Goal: Transaction & Acquisition: Purchase product/service

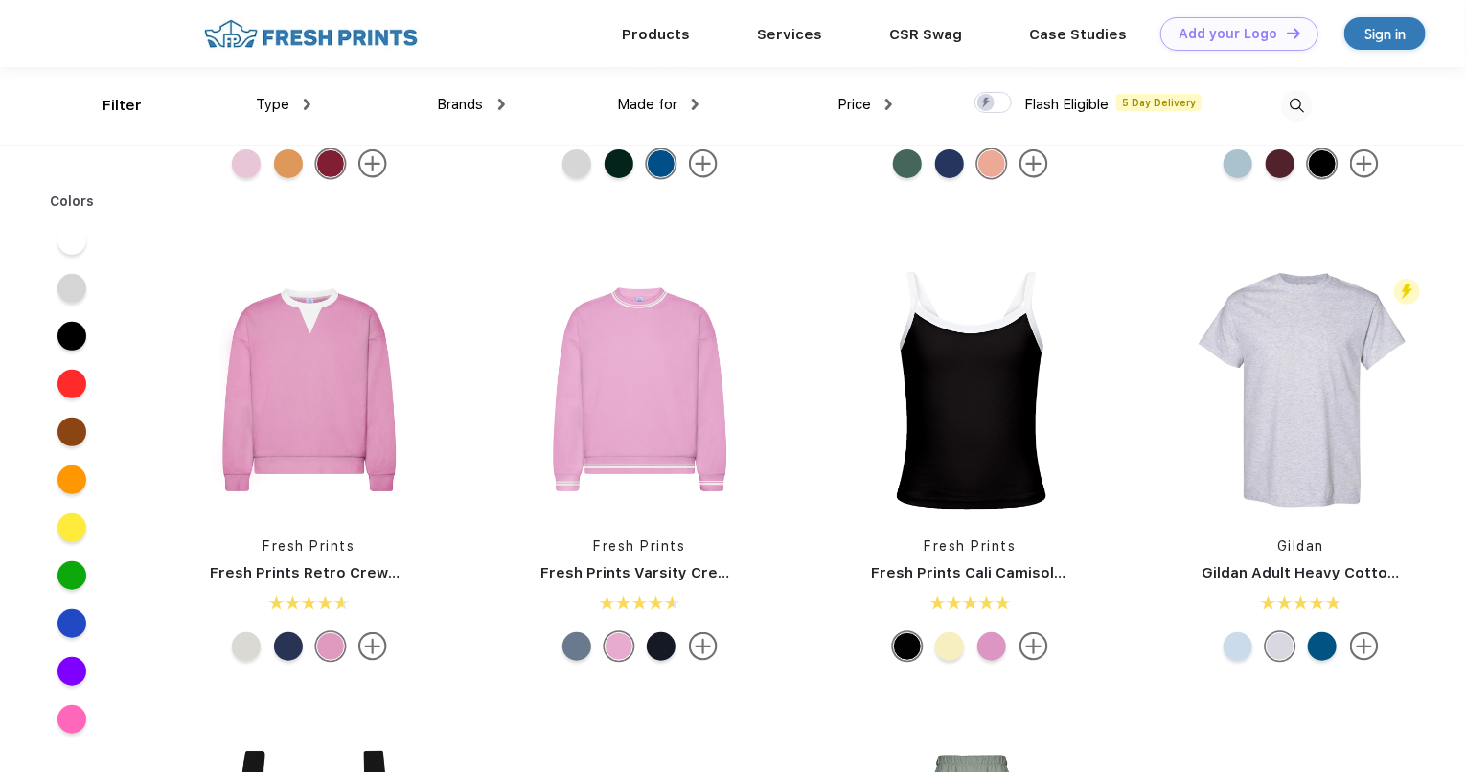
scroll to position [264, 0]
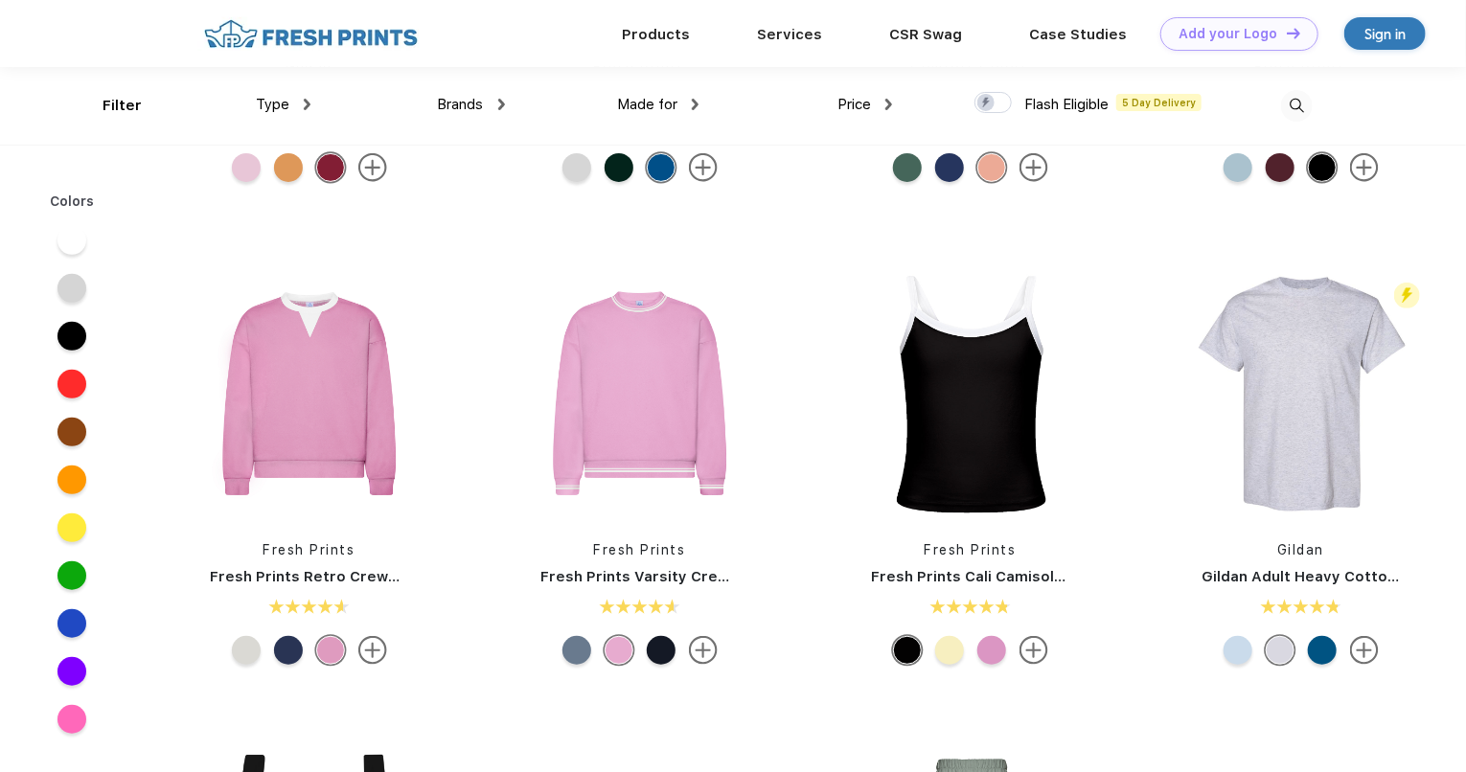
click at [354, 418] on img at bounding box center [309, 393] width 255 height 255
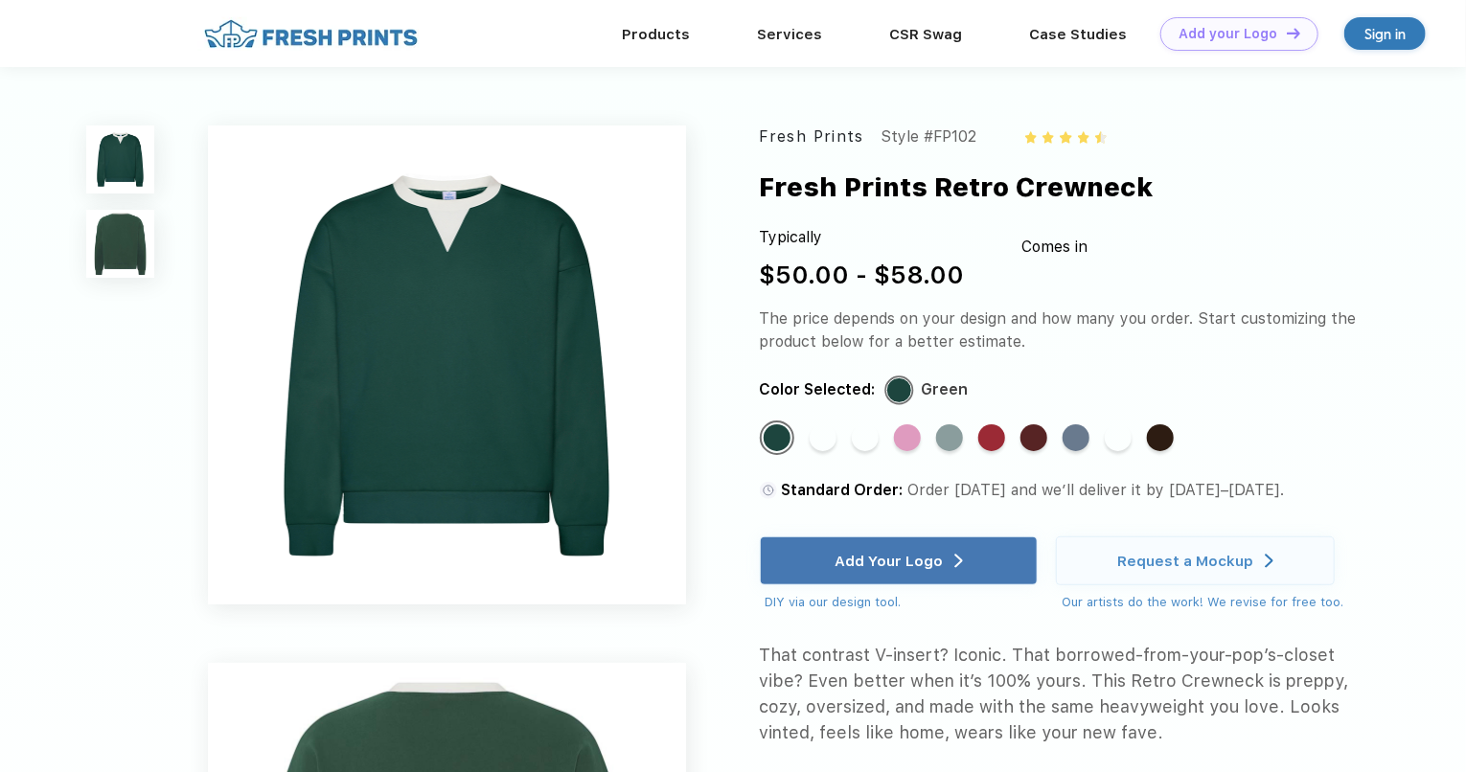
click at [981, 444] on div "Standard Color" at bounding box center [991, 437] width 27 height 27
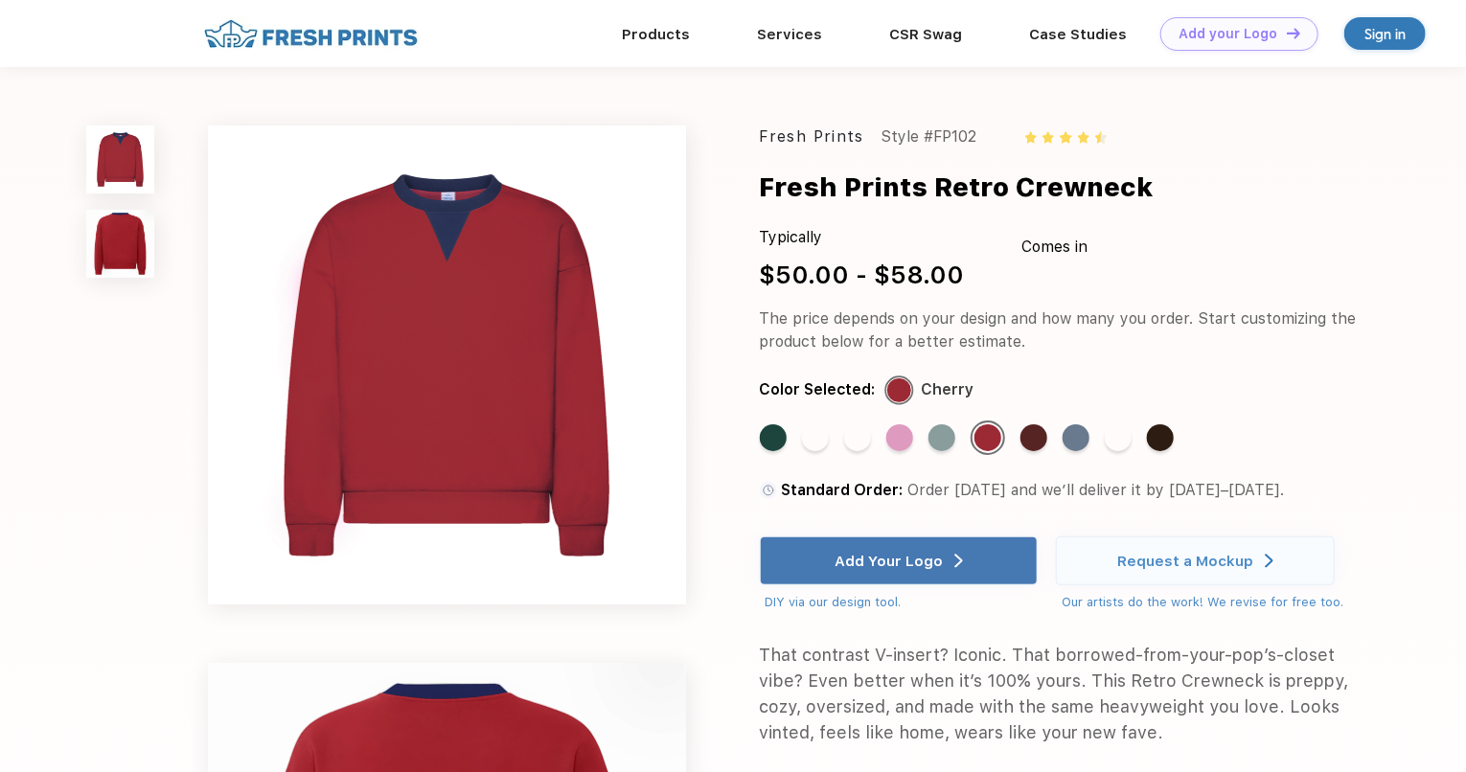
click at [1105, 428] on div "Standard Color" at bounding box center [1117, 437] width 27 height 27
click at [1119, 437] on div "Standard Color" at bounding box center [1117, 437] width 27 height 27
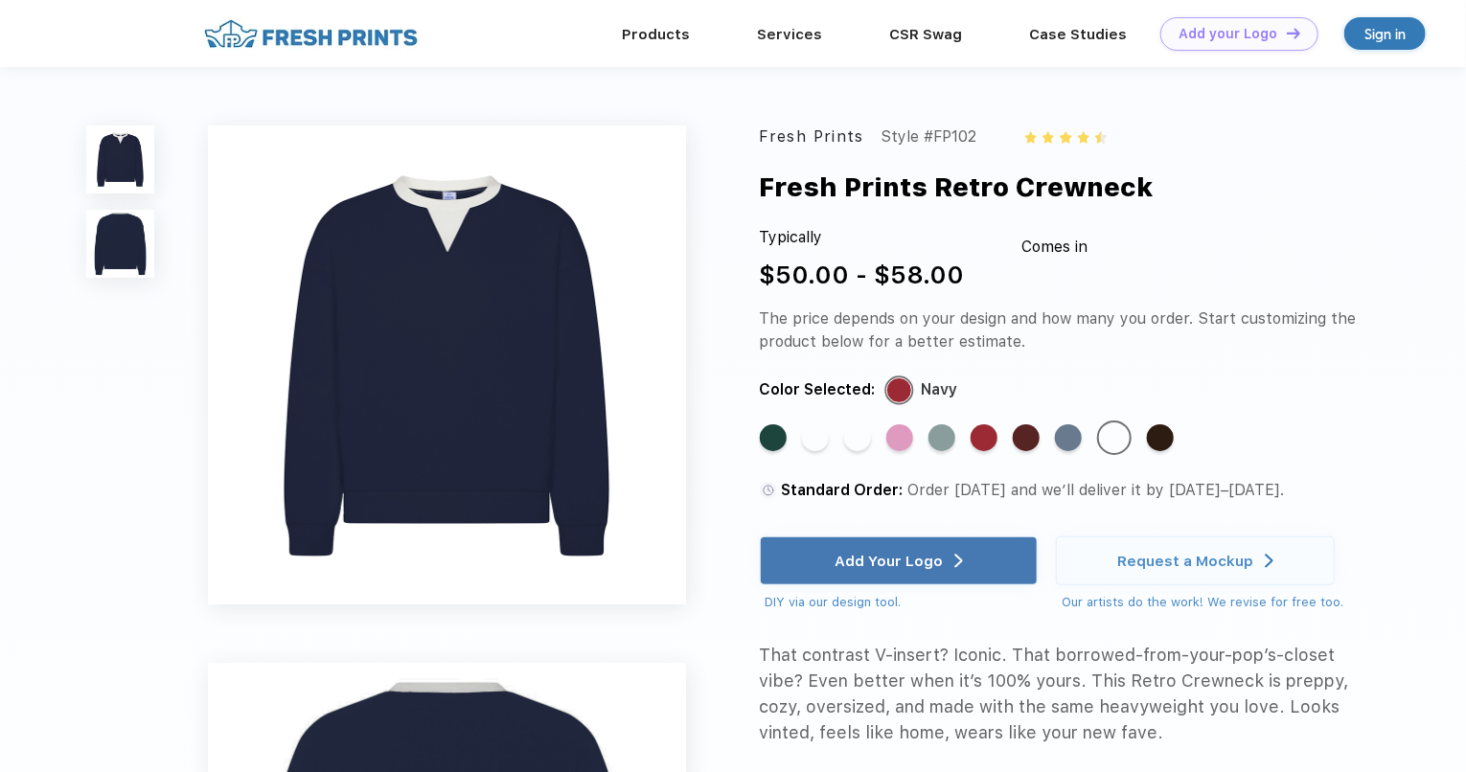
click at [862, 443] on div "Standard Color" at bounding box center [857, 437] width 27 height 27
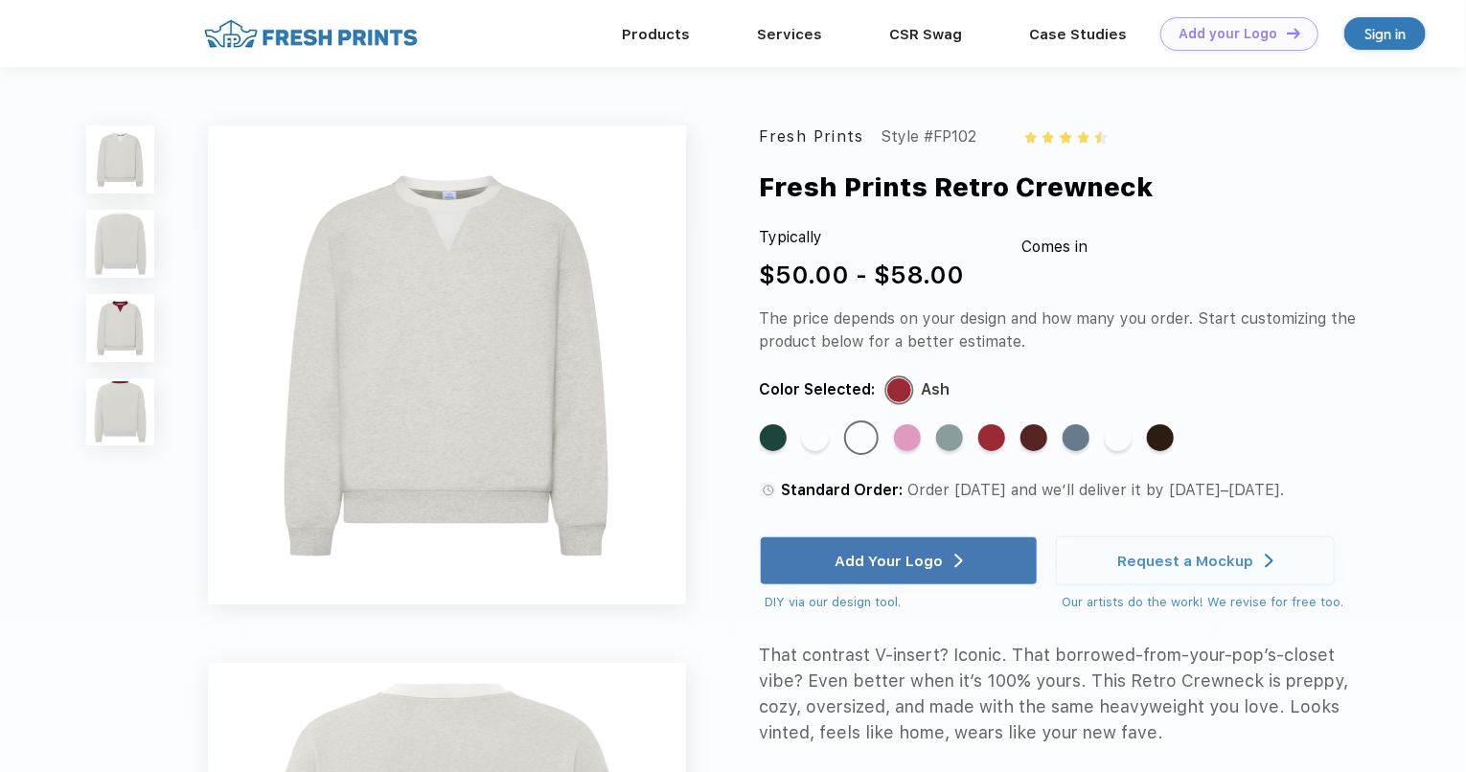
click at [823, 448] on div "Standard Color" at bounding box center [815, 437] width 27 height 27
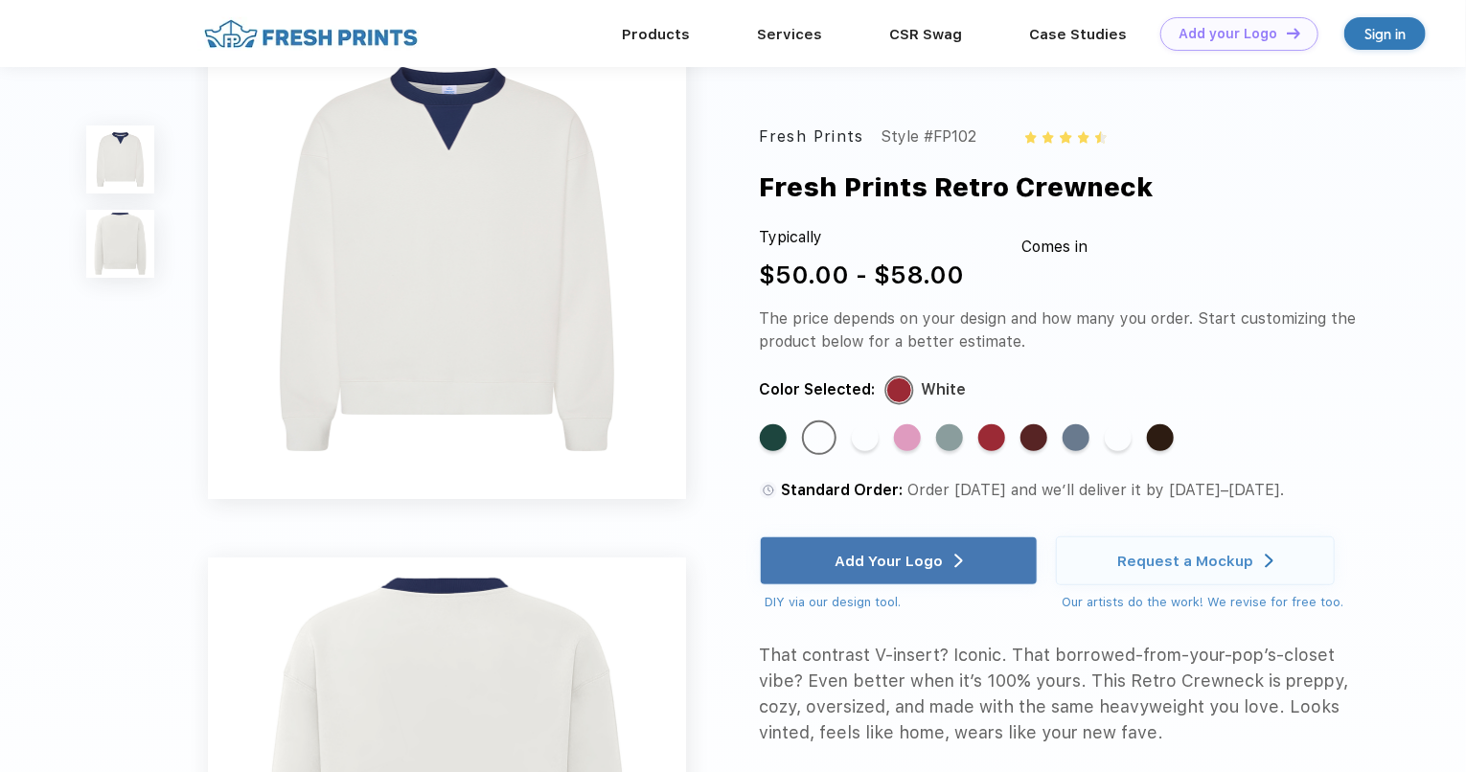
scroll to position [32, 0]
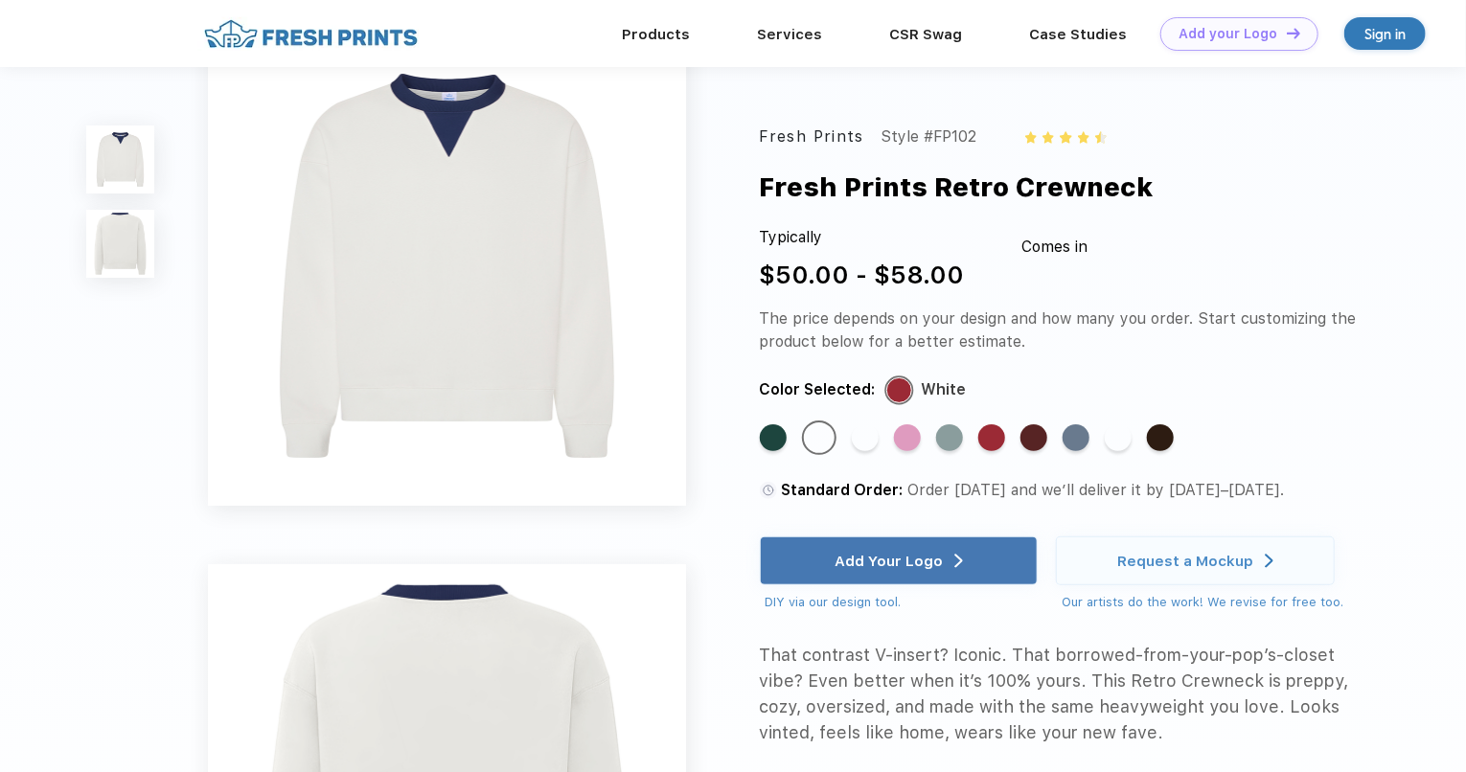
scroll to position [264, 0]
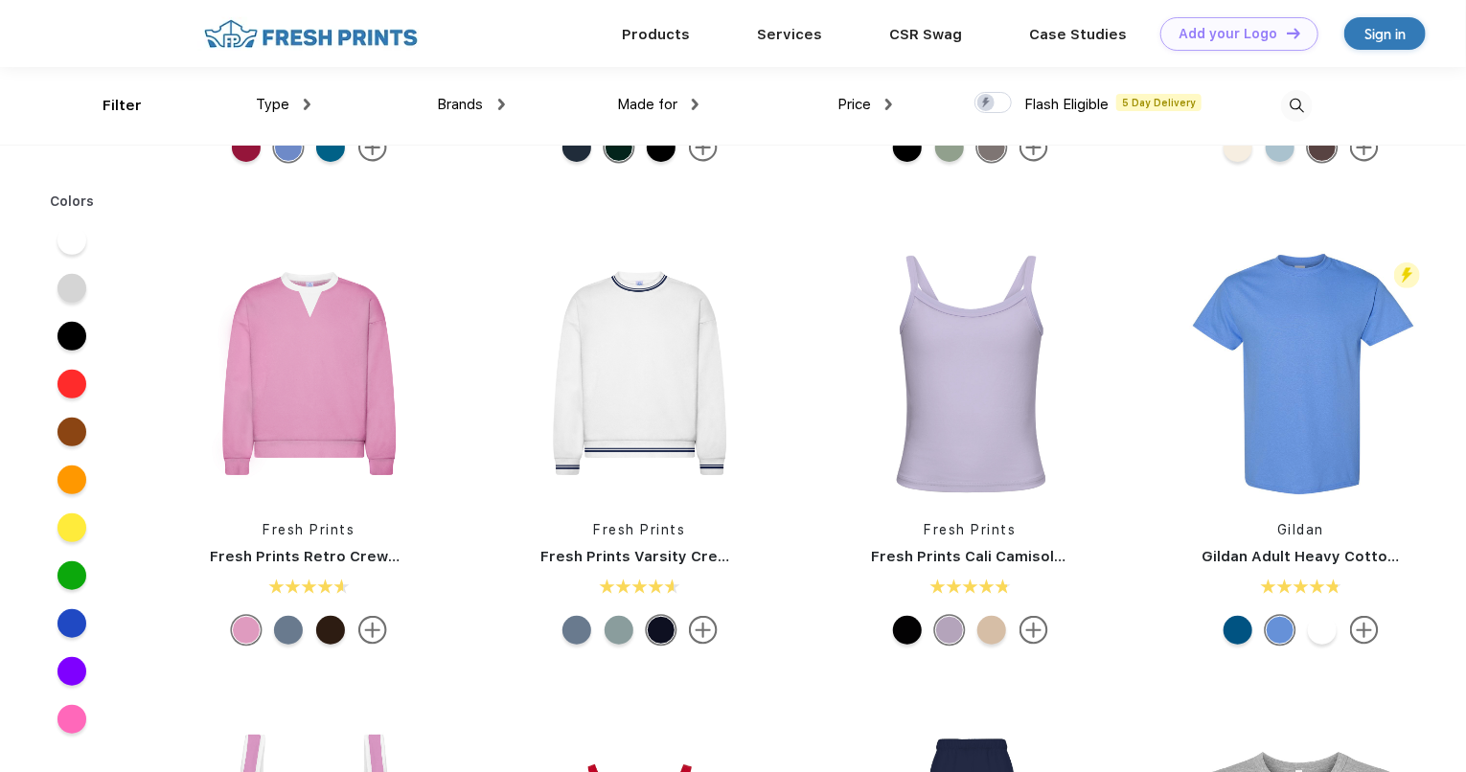
scroll to position [284, 0]
click at [651, 395] on img at bounding box center [639, 374] width 255 height 255
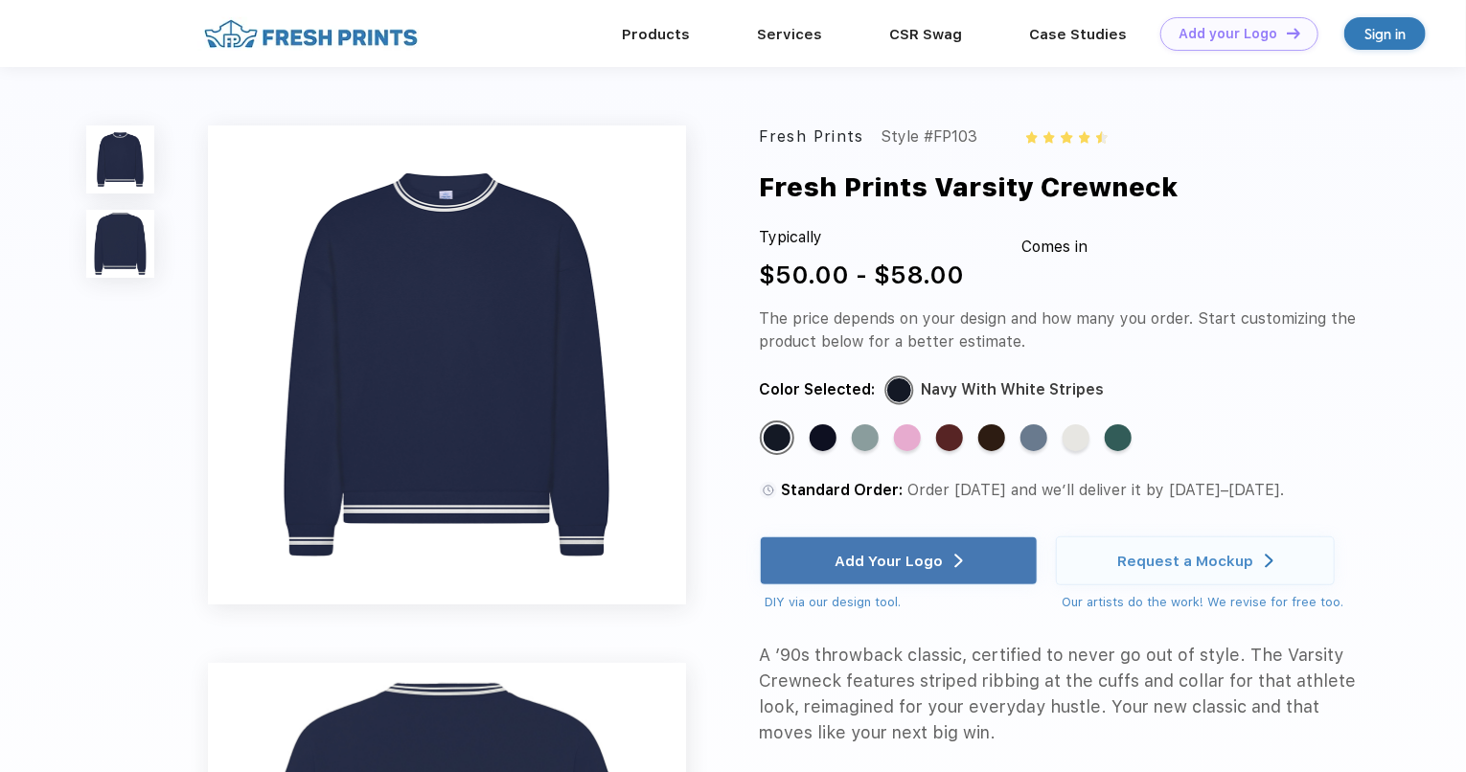
click at [943, 433] on div "Standard Color" at bounding box center [949, 437] width 27 height 27
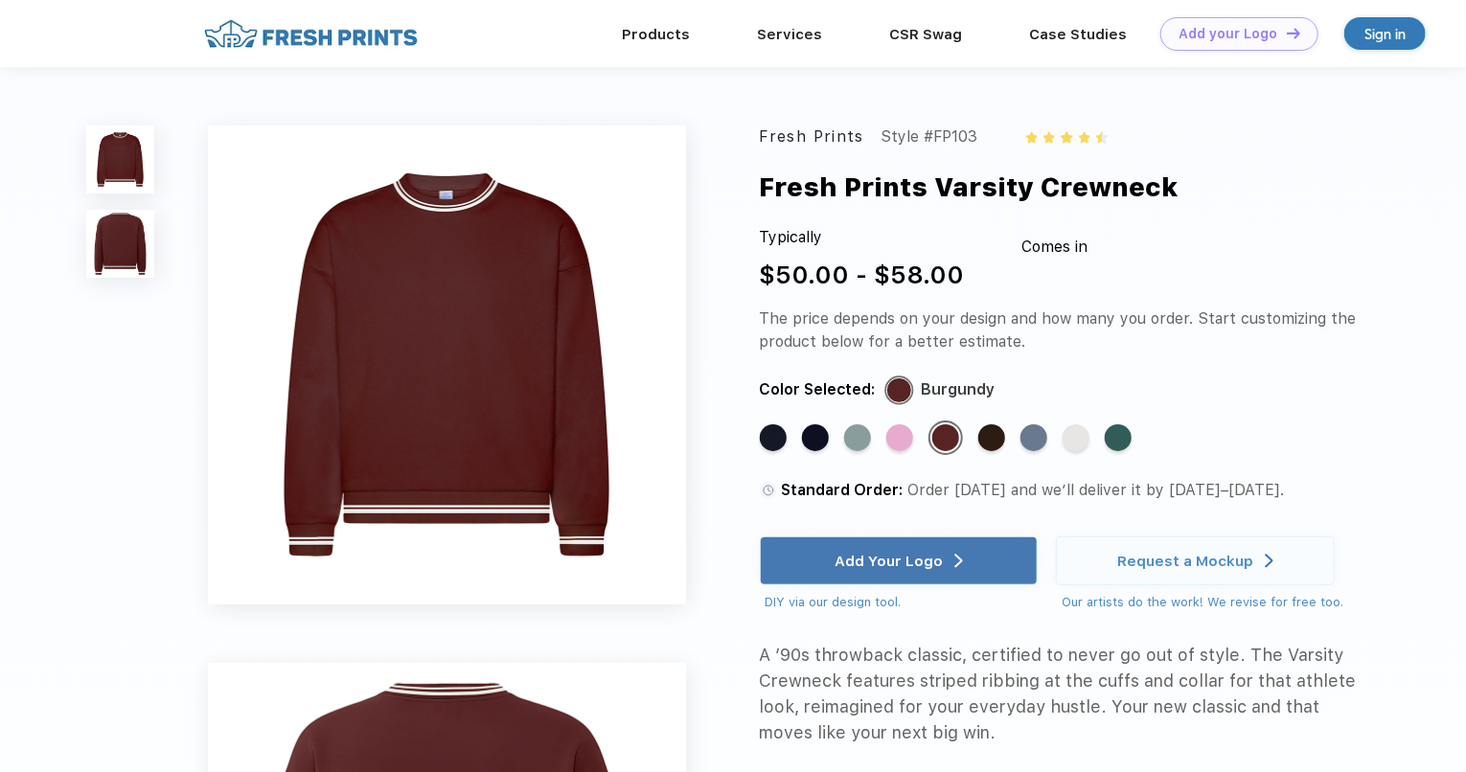
click at [1080, 430] on div "Standard Color" at bounding box center [1075, 437] width 27 height 27
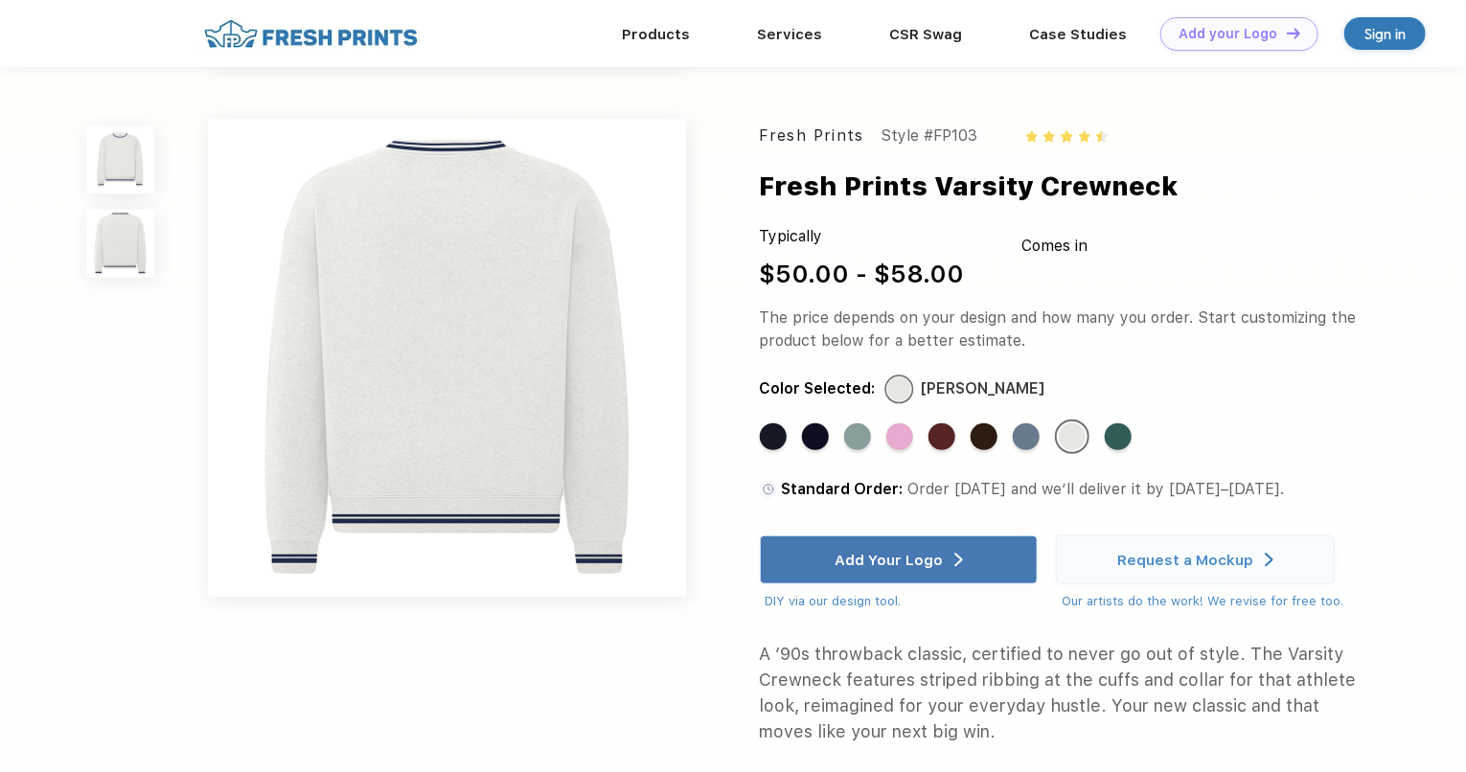
scroll to position [489, 0]
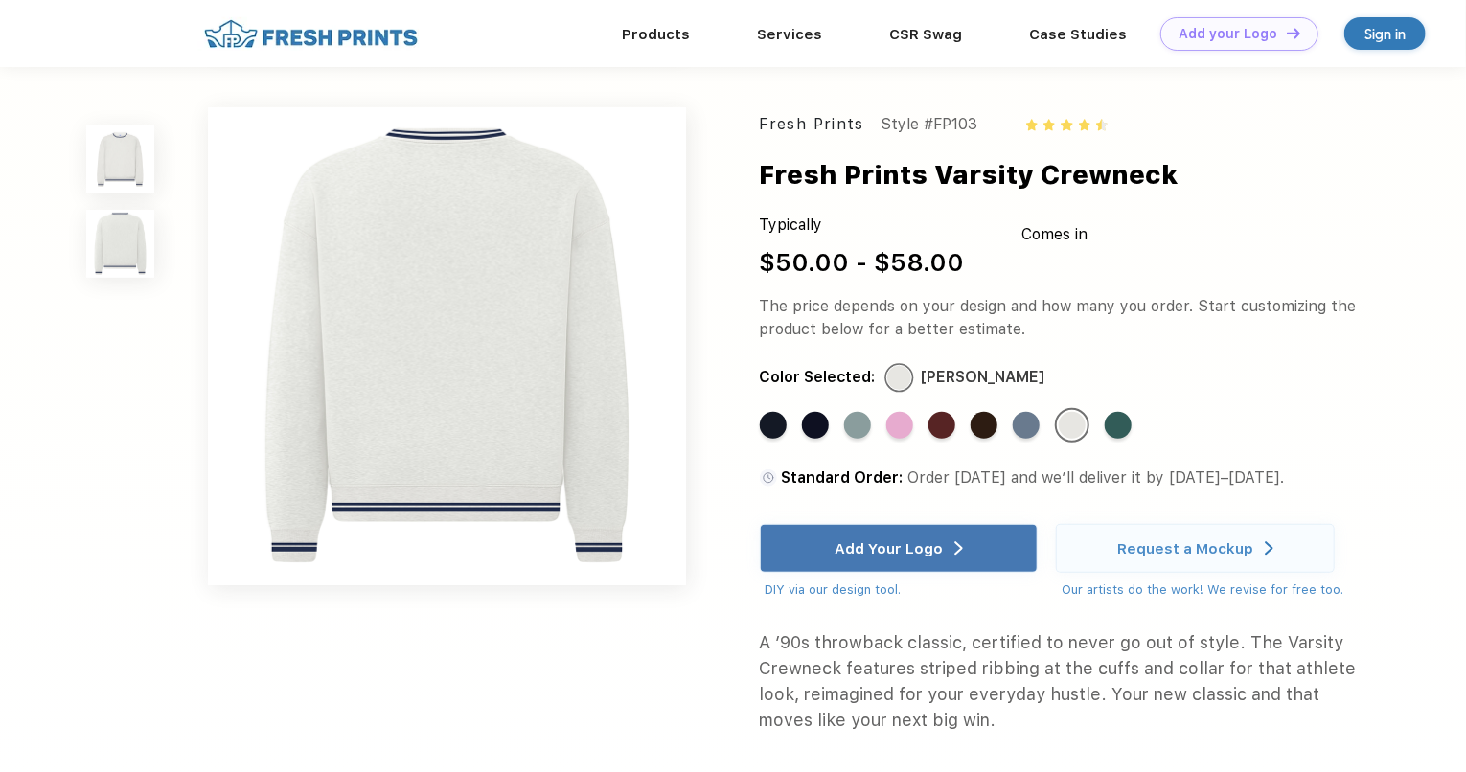
scroll to position [284, 0]
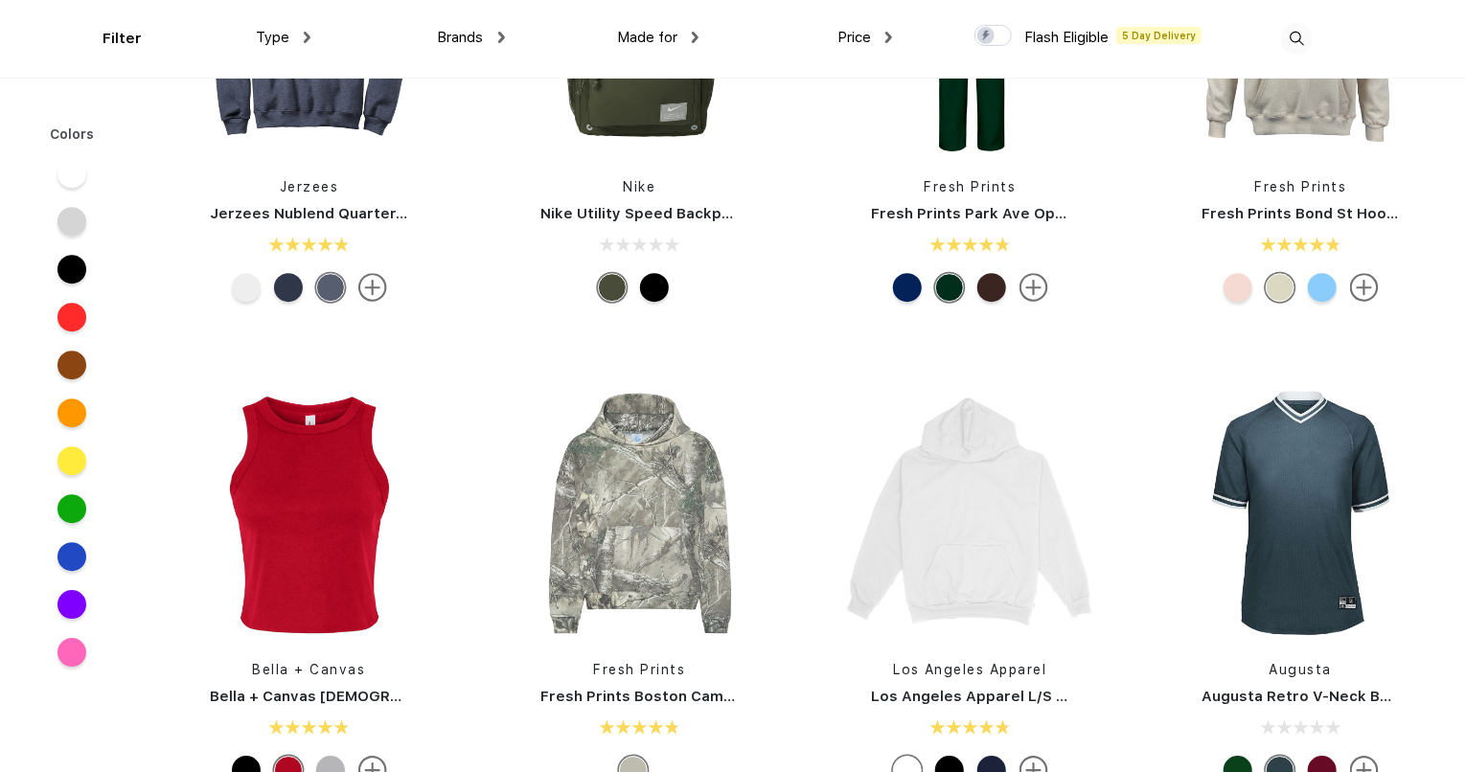
scroll to position [2626, 0]
click at [652, 473] on img at bounding box center [639, 512] width 255 height 255
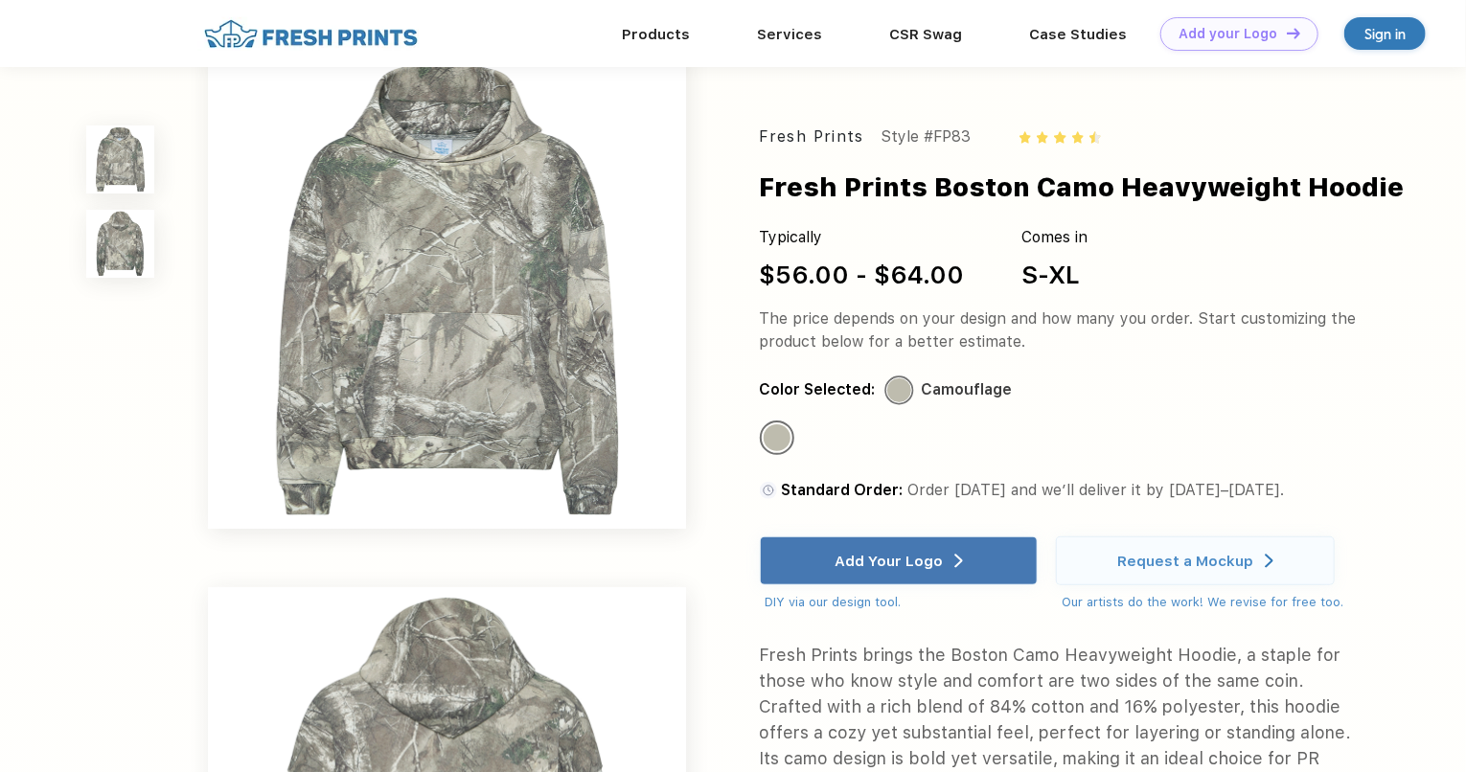
scroll to position [10, 0]
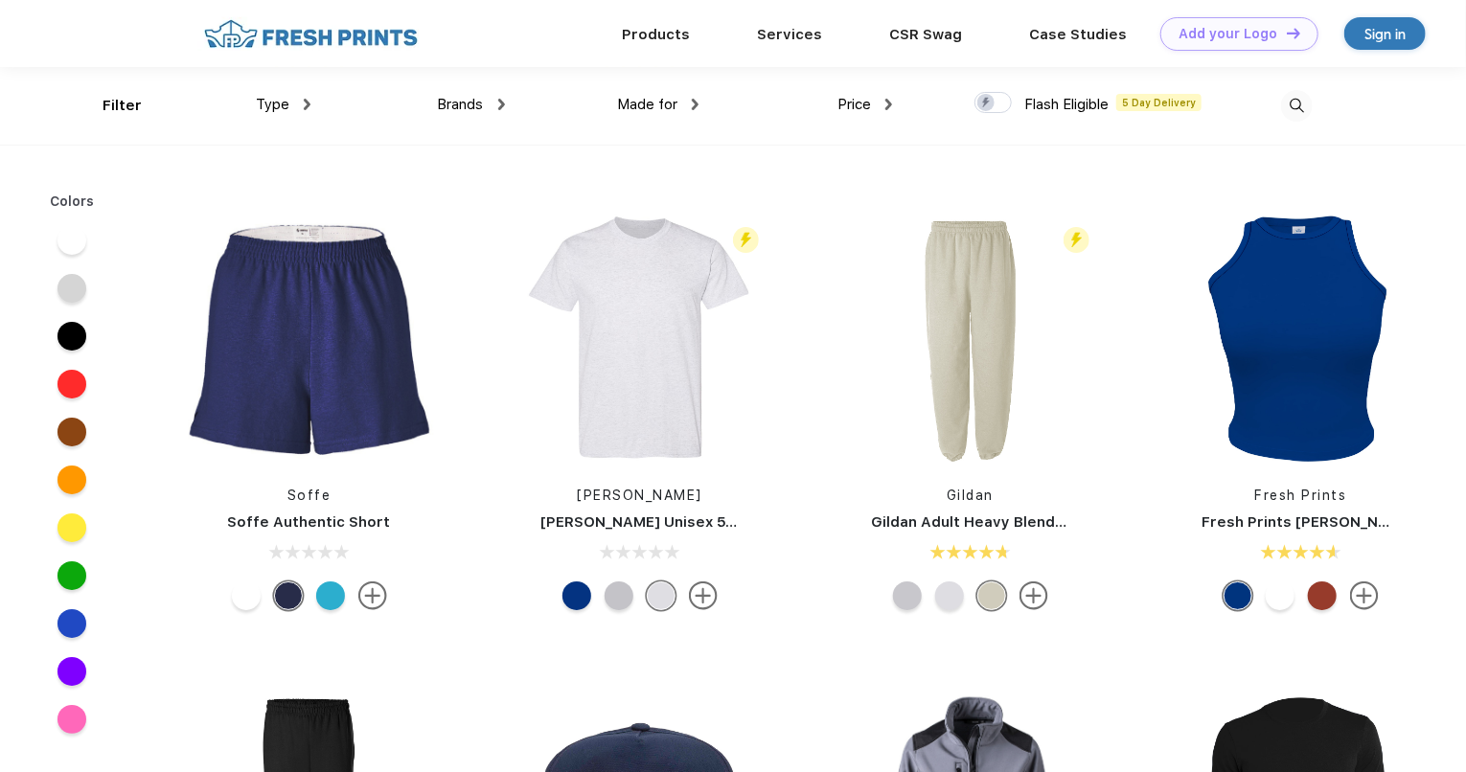
scroll to position [7065, 0]
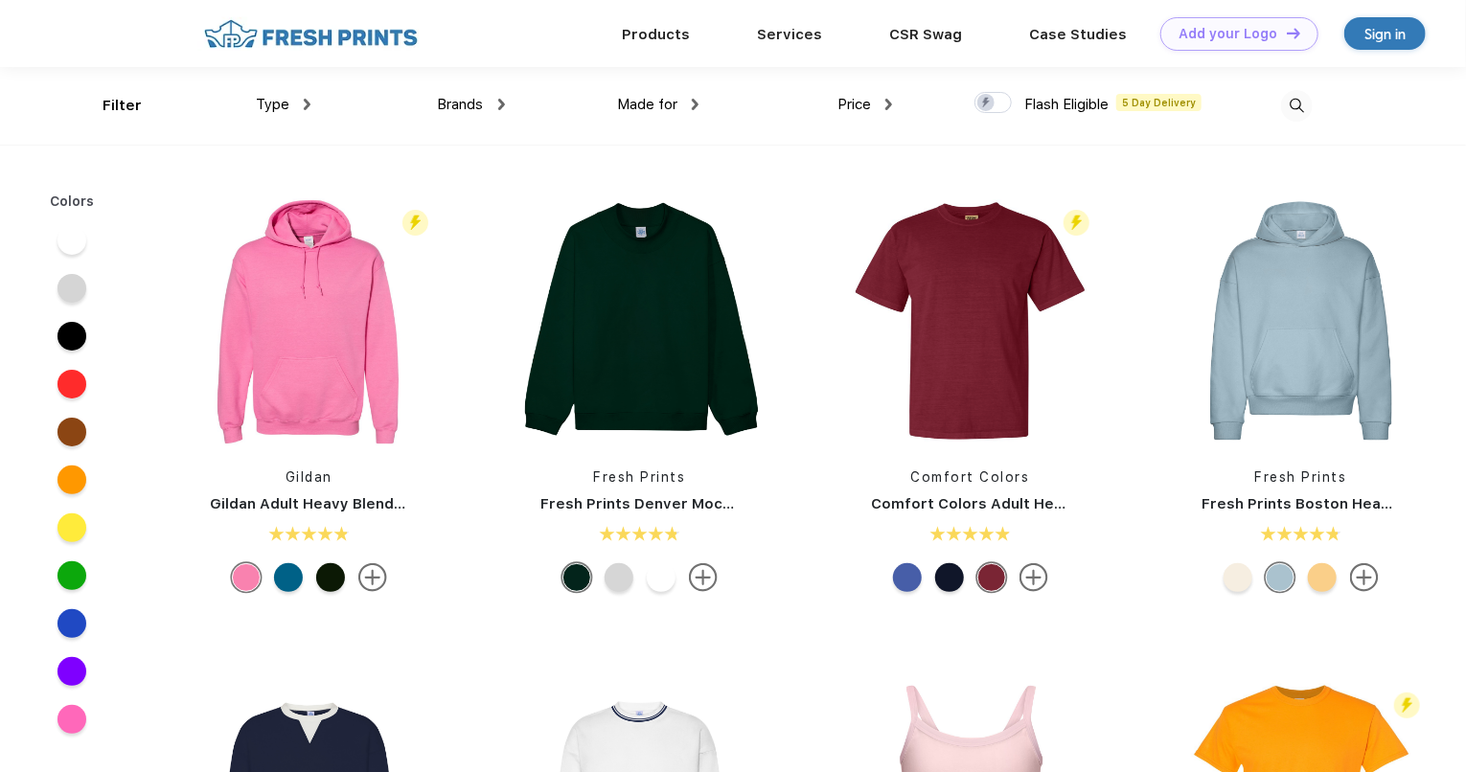
click at [648, 35] on link "Products" at bounding box center [656, 34] width 68 height 17
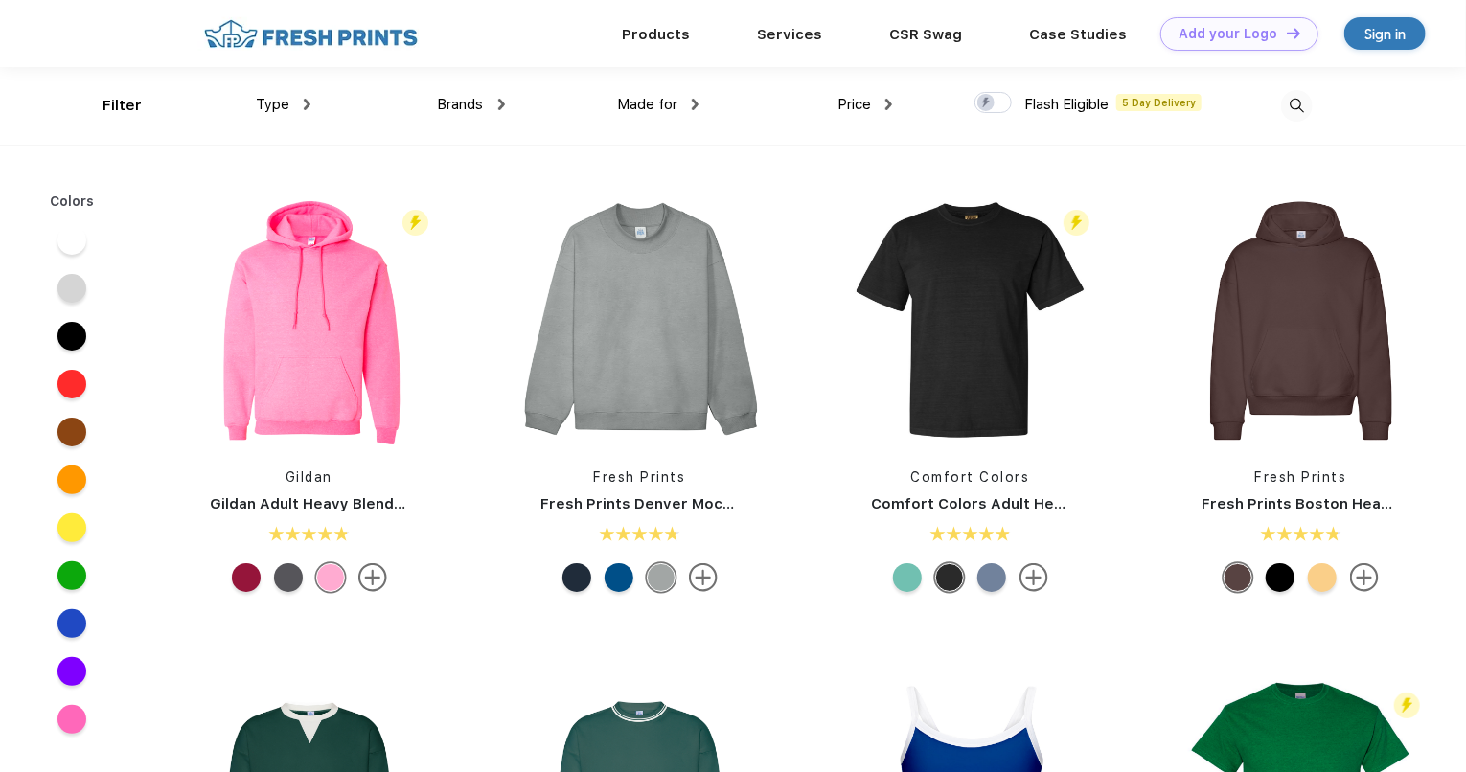
click at [789, 30] on div "Services" at bounding box center [789, 34] width 132 height 24
